Goal: Find specific page/section: Find specific page/section

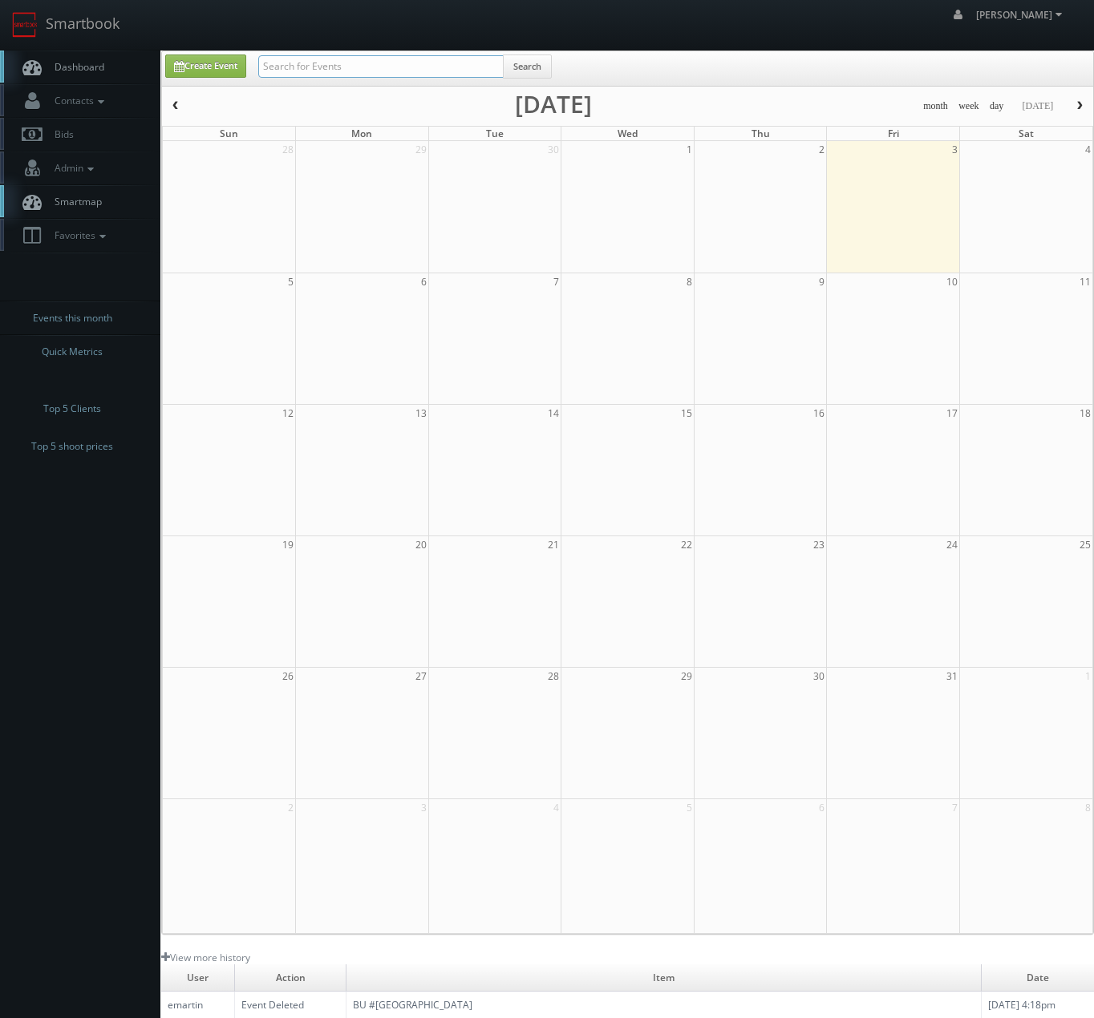
click at [350, 75] on input "text" at bounding box center [380, 66] width 245 height 22
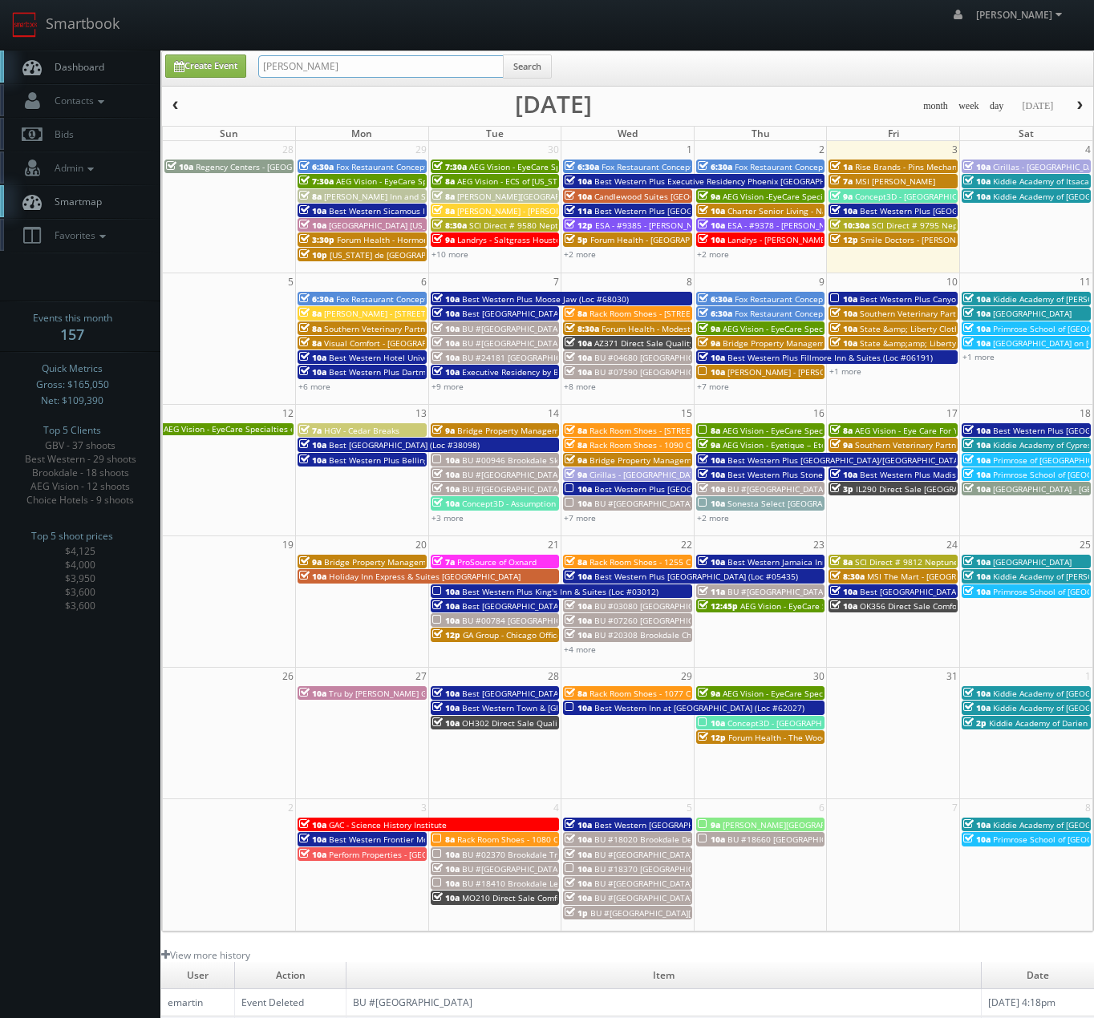
type input "[PERSON_NAME]"
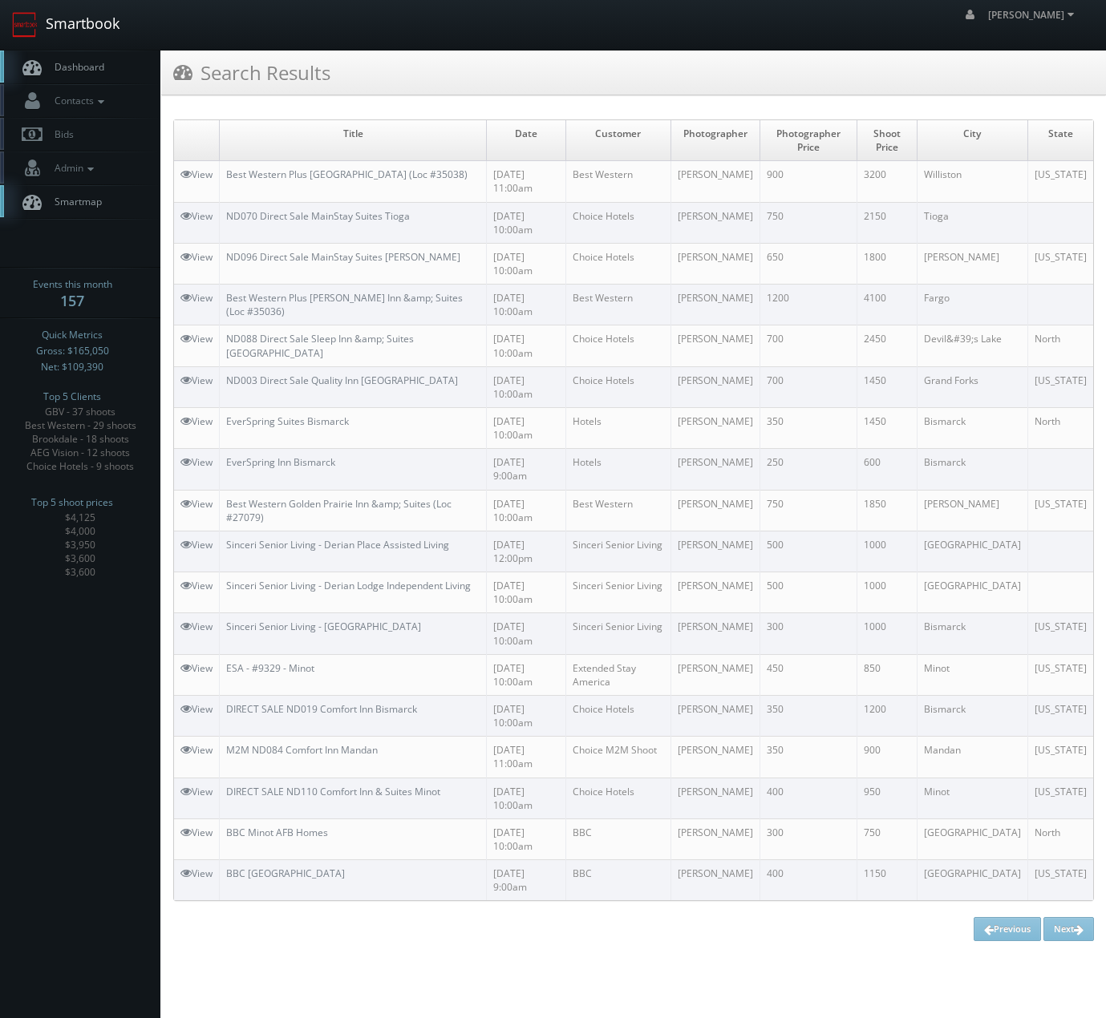
drag, startPoint x: 47, startPoint y: 5, endPoint x: 142, endPoint y: 52, distance: 105.8
click at [47, 5] on link "Smartbook" at bounding box center [65, 25] width 131 height 50
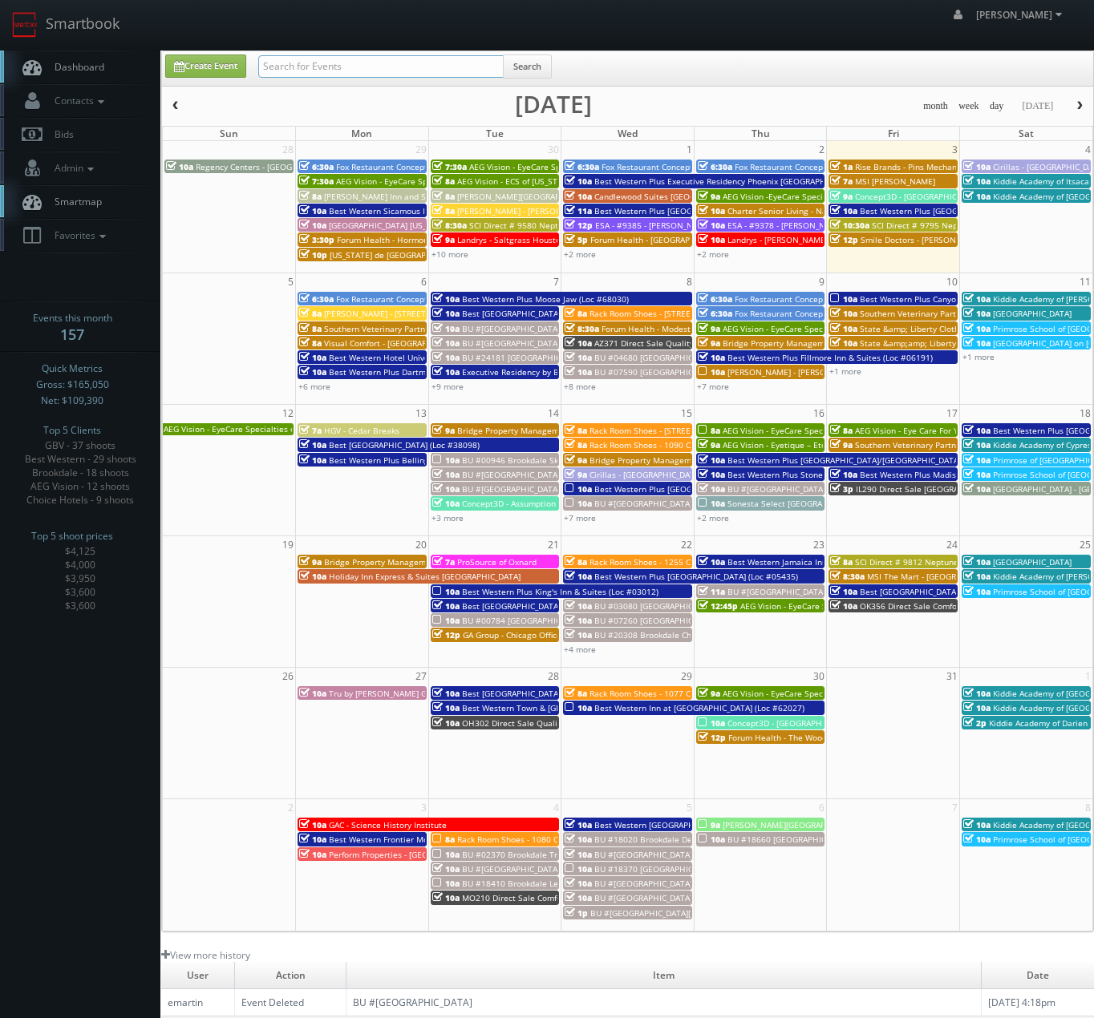
click at [334, 63] on input "text" at bounding box center [380, 66] width 245 height 22
type input "easton park"
